Goal: Information Seeking & Learning: Find specific fact

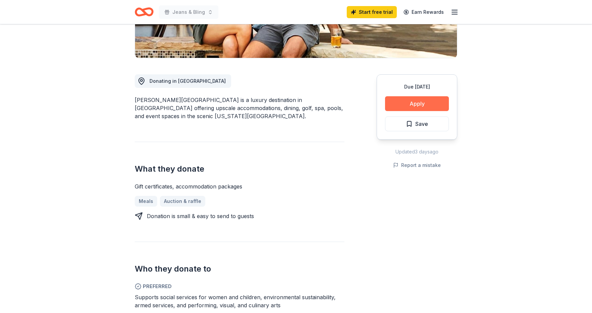
scroll to position [134, 0]
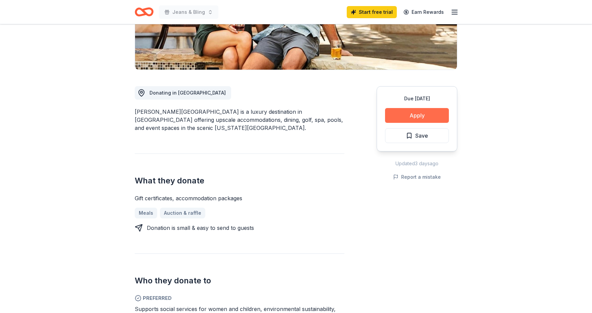
click at [414, 113] on button "Apply" at bounding box center [417, 115] width 64 height 15
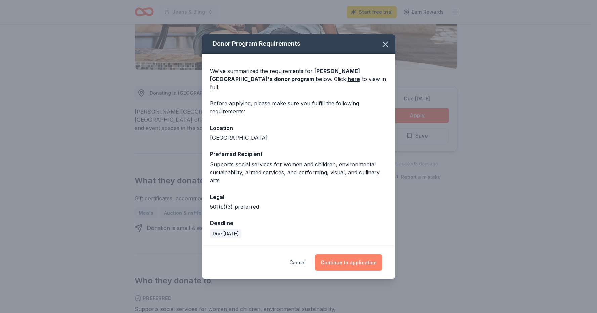
click at [345, 255] on button "Continue to application" at bounding box center [348, 262] width 67 height 16
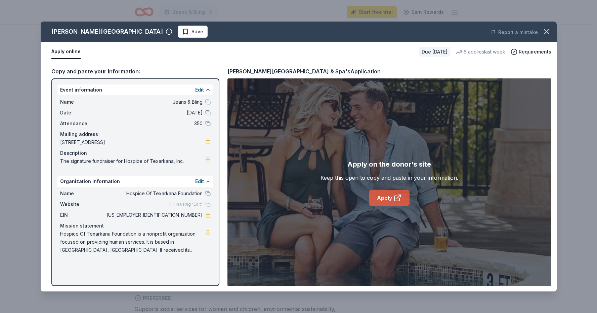
click at [390, 196] on link "Apply" at bounding box center [389, 198] width 41 height 16
click at [548, 32] on icon "button" at bounding box center [546, 31] width 9 height 9
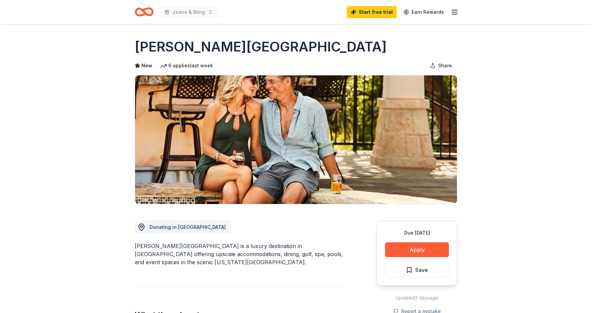
scroll to position [0, 0]
click at [452, 11] on icon "button" at bounding box center [455, 12] width 8 height 8
click at [146, 14] on icon "Home" at bounding box center [147, 11] width 10 height 7
click at [456, 17] on div "Start free trial Earn Rewards" at bounding box center [403, 12] width 112 height 16
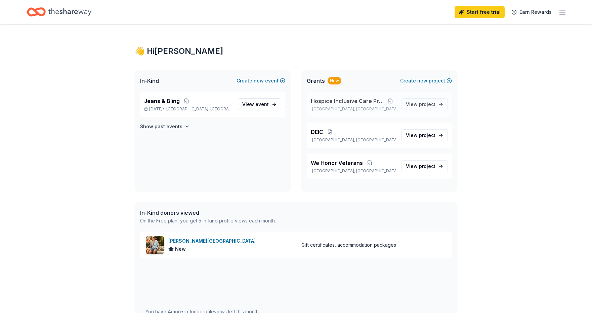
click at [335, 102] on span "Hospice Inclusive Care Program" at bounding box center [348, 101] width 74 height 8
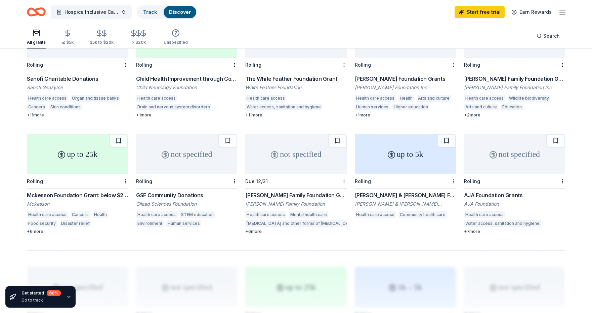
scroll to position [339, 0]
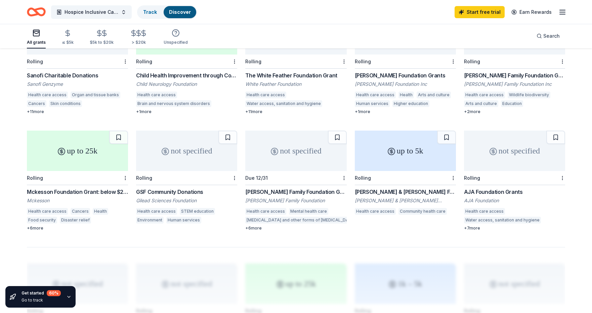
click at [409, 188] on div "[PERSON_NAME] & [PERSON_NAME] Foundation: Organizations Engaged in the Delivery…" at bounding box center [405, 192] width 101 height 8
click at [508, 188] on div "AJA Foundation Grants" at bounding box center [514, 192] width 101 height 8
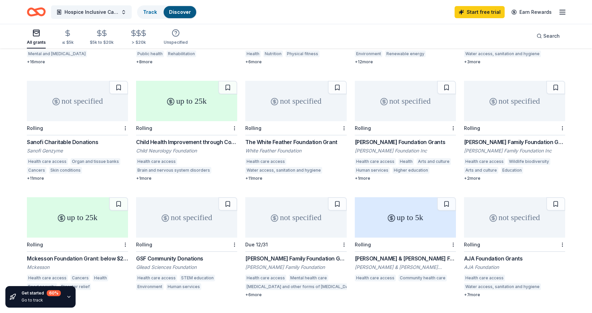
scroll to position [272, 0]
click at [549, 35] on span "Search" at bounding box center [552, 36] width 16 height 8
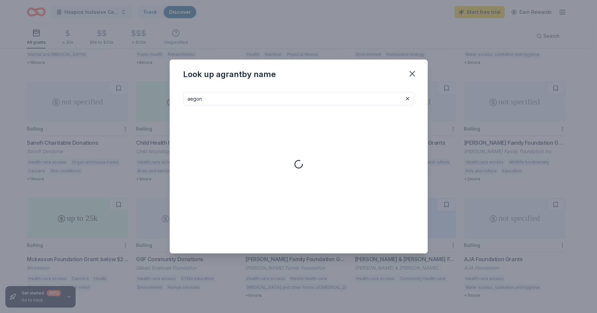
type input "aegon"
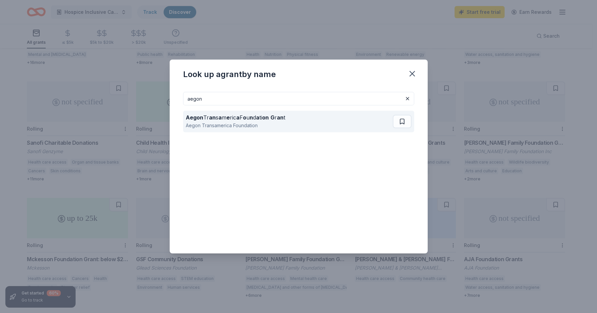
click at [255, 119] on div "Aegon Tr an s a m e ric a F o u n d a ti on G r an t" at bounding box center [235, 117] width 99 height 8
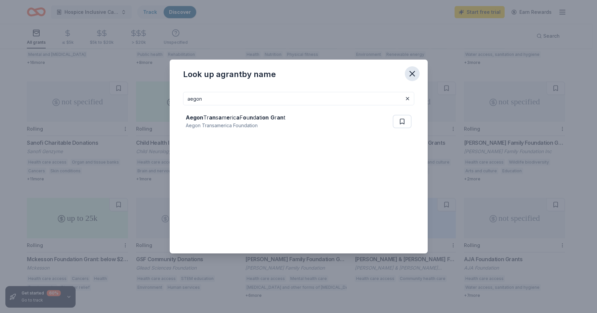
click at [409, 71] on icon "button" at bounding box center [412, 73] width 9 height 9
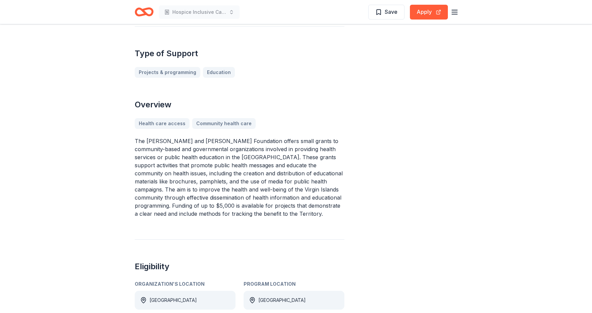
scroll to position [235, 0]
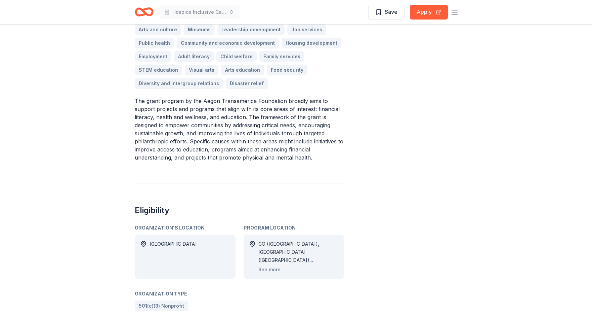
scroll to position [269, 0]
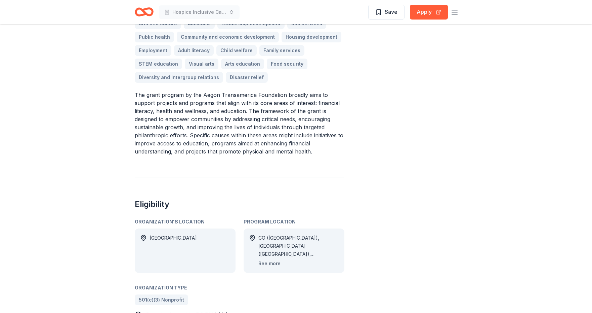
click at [276, 265] on button "See more" at bounding box center [269, 263] width 22 height 8
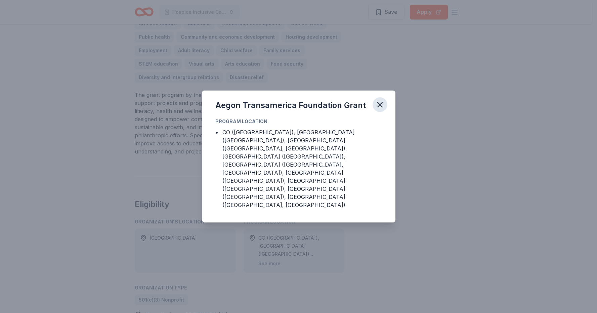
click at [379, 109] on icon "button" at bounding box center [379, 104] width 9 height 9
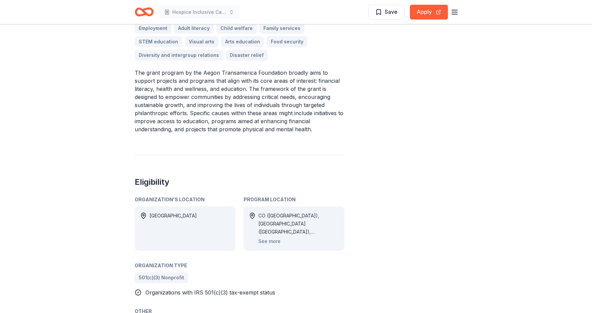
scroll to position [303, 0]
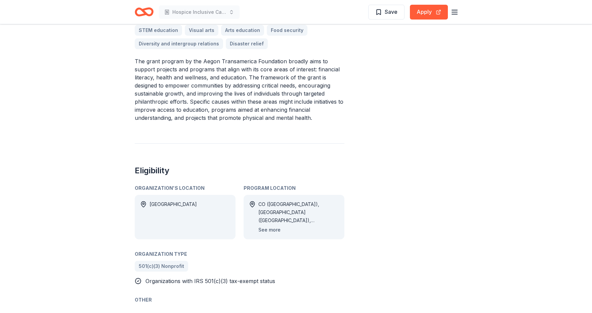
click at [270, 230] on button "See more" at bounding box center [269, 230] width 22 height 8
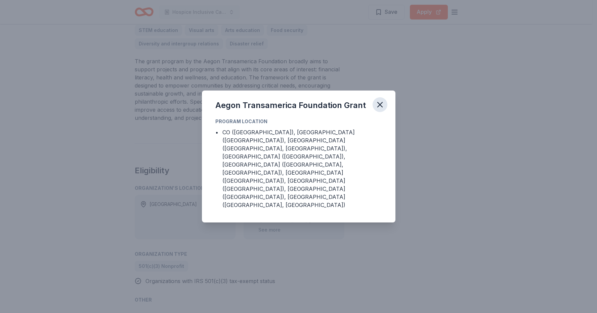
click at [379, 109] on icon "button" at bounding box center [379, 104] width 9 height 9
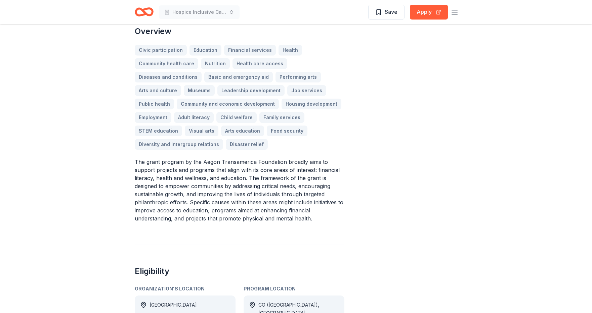
scroll to position [202, 0]
